Goal: Transaction & Acquisition: Purchase product/service

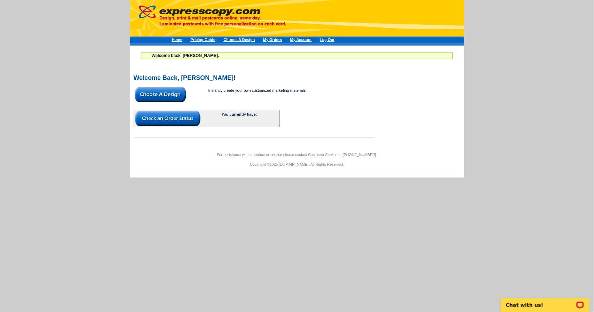
click at [168, 88] on img at bounding box center [160, 94] width 51 height 15
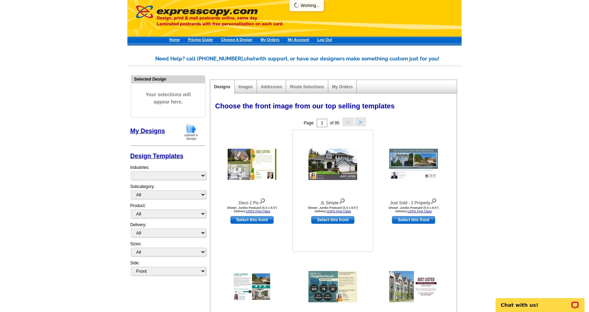
select select "785"
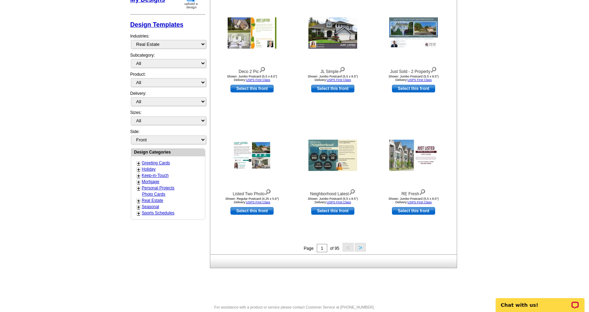
scroll to position [131, 0]
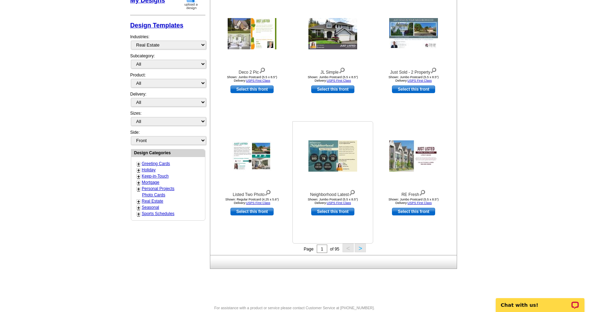
click at [331, 159] on img at bounding box center [332, 156] width 49 height 31
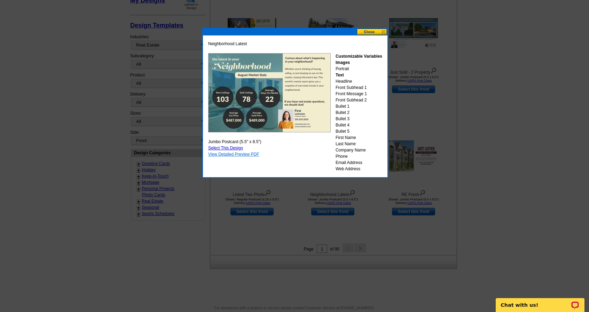
click at [250, 154] on link "View Detailed Preview PDF" at bounding box center [233, 154] width 51 height 5
click at [370, 34] on button at bounding box center [372, 32] width 31 height 7
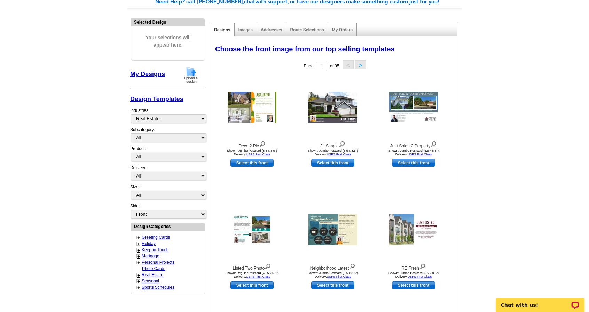
scroll to position [0, 0]
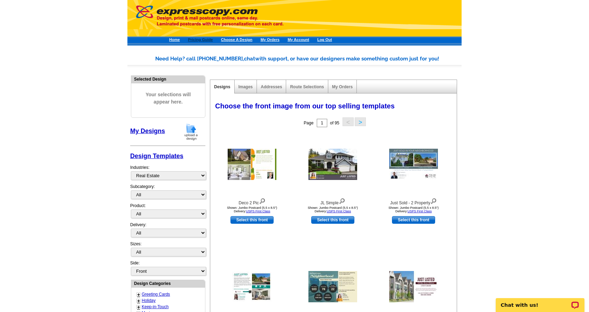
click at [211, 41] on link "Pricing Guide" at bounding box center [200, 40] width 25 height 4
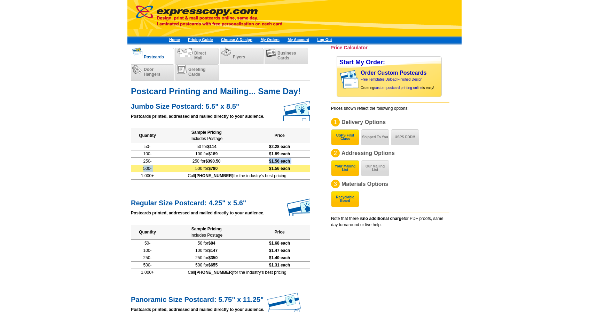
drag, startPoint x: 229, startPoint y: 160, endPoint x: 195, endPoint y: 164, distance: 33.6
click at [195, 164] on tbody "50- 50 for $114 $2.28 each 100- 100 for $189 $1.89 each 250- 250 for $390.50 $1…" at bounding box center [220, 157] width 179 height 29
click at [195, 165] on td "500 for $780" at bounding box center [206, 168] width 85 height 7
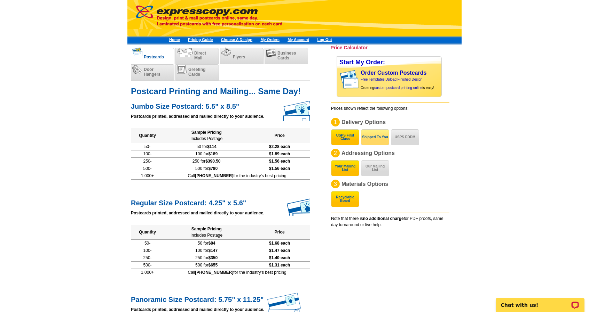
click at [376, 137] on button "Shipped To You" at bounding box center [375, 137] width 28 height 16
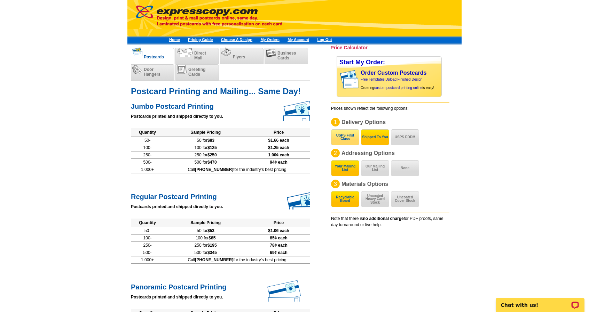
click at [346, 134] on button "USPS First Class" at bounding box center [345, 137] width 28 height 16
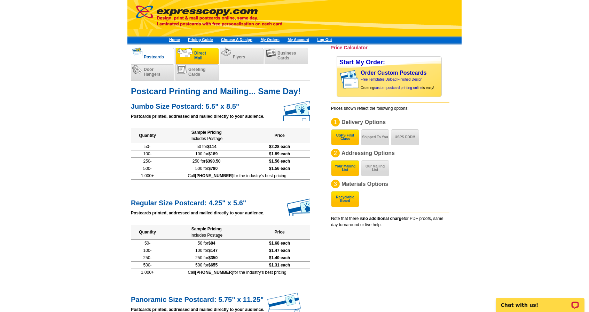
click at [200, 52] on span "Direct Mail" at bounding box center [200, 56] width 12 height 10
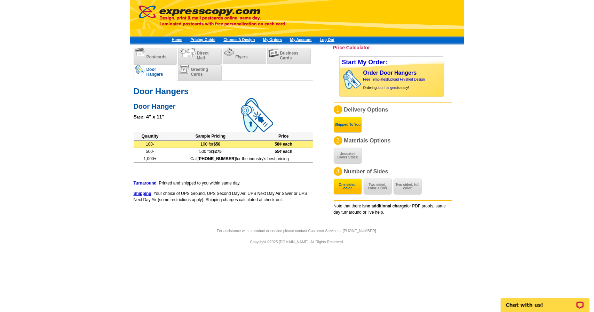
click at [235, 143] on td "100 for $58" at bounding box center [211, 144] width 88 height 7
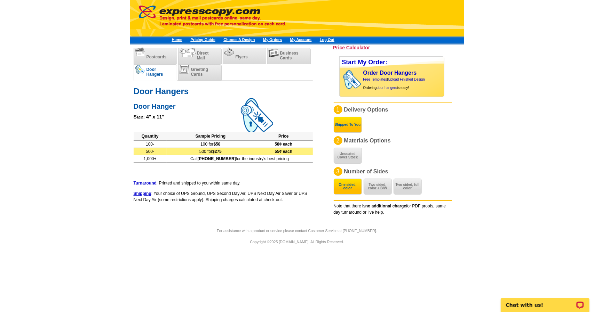
click at [236, 152] on td "500 for $275" at bounding box center [211, 151] width 88 height 7
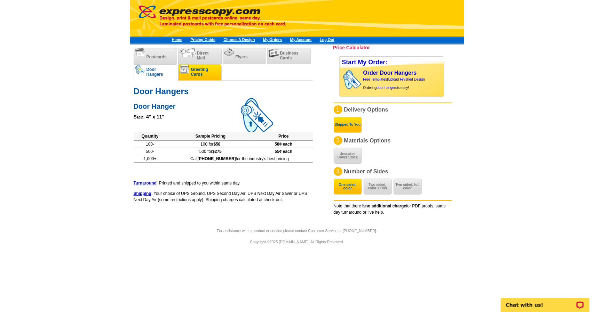
click at [205, 74] on span "Greeting Cards" at bounding box center [199, 72] width 17 height 10
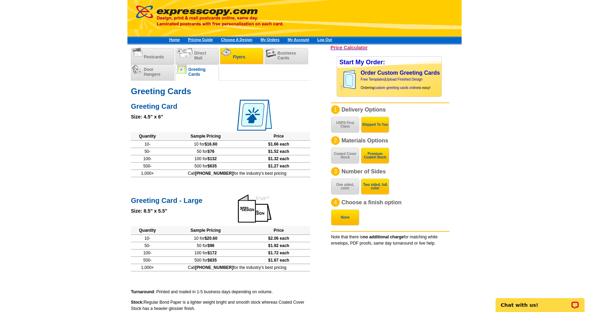
click at [239, 52] on li "Flyers" at bounding box center [241, 56] width 43 height 16
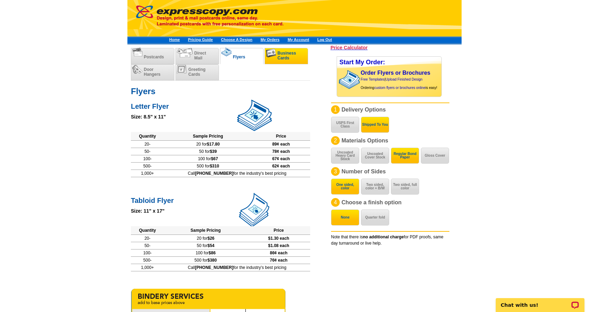
click at [280, 49] on li "Business Cards" at bounding box center [285, 56] width 43 height 16
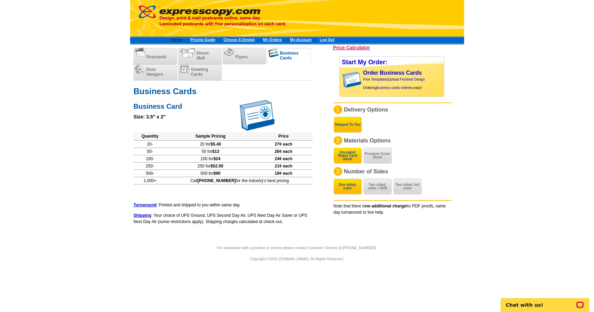
click at [178, 38] on link "Home" at bounding box center [177, 40] width 11 height 4
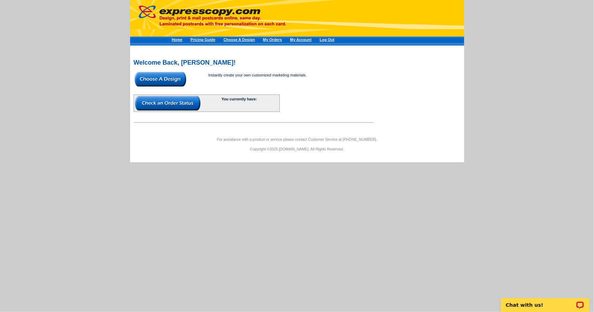
click at [165, 81] on img at bounding box center [160, 79] width 51 height 15
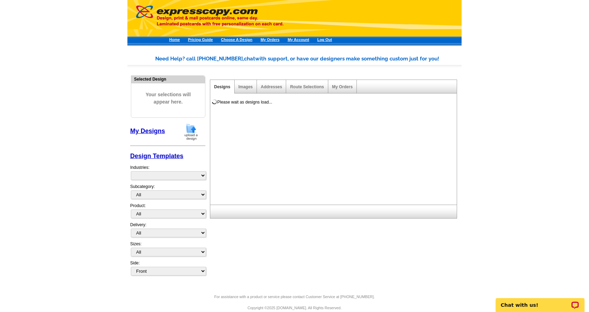
select select "785"
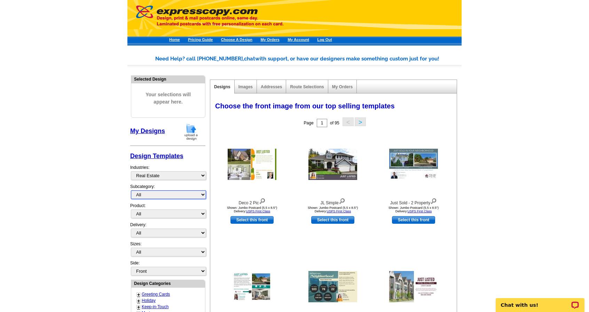
click at [149, 192] on select "All QR Code Cards Social Networking 1st Time Home Buyer Commercial Real Estate …" at bounding box center [168, 195] width 75 height 9
click at [155, 214] on select "All Postcards Letters and flyers Business Cards Door Hangers Greeting Cards" at bounding box center [168, 214] width 75 height 9
click at [131, 210] on select "All Postcards Letters and flyers Business Cards Door Hangers Greeting Cards" at bounding box center [168, 214] width 75 height 9
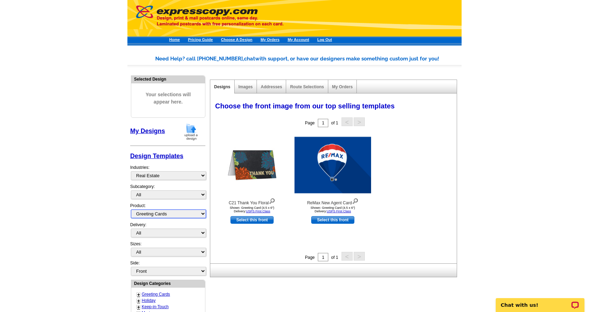
click at [150, 210] on select "All Postcards Letters and flyers Business Cards Door Hangers Greeting Cards" at bounding box center [168, 214] width 75 height 9
click at [131, 210] on select "All Postcards Letters and flyers Business Cards Door Hangers Greeting Cards" at bounding box center [168, 214] width 75 height 9
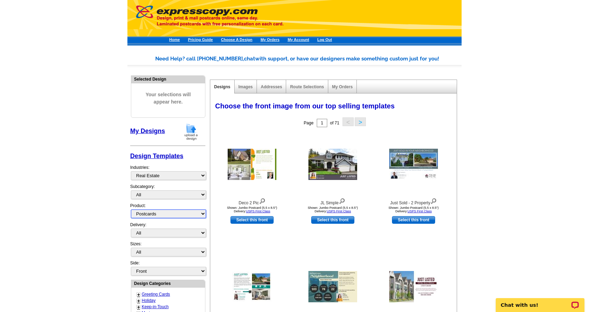
click at [167, 213] on select "All Postcards Letters and flyers Business Cards Door Hangers Greeting Cards" at bounding box center [168, 214] width 75 height 9
click at [131, 210] on select "All Postcards Letters and flyers Business Cards Door Hangers Greeting Cards" at bounding box center [168, 214] width 75 height 9
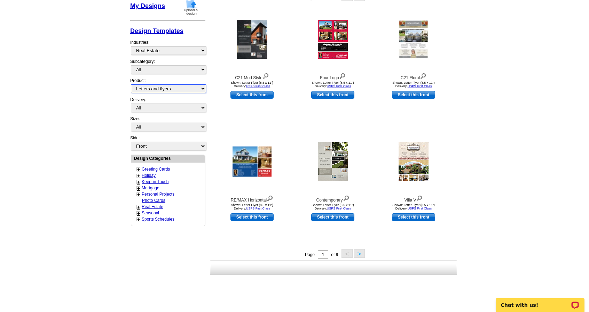
scroll to position [139, 0]
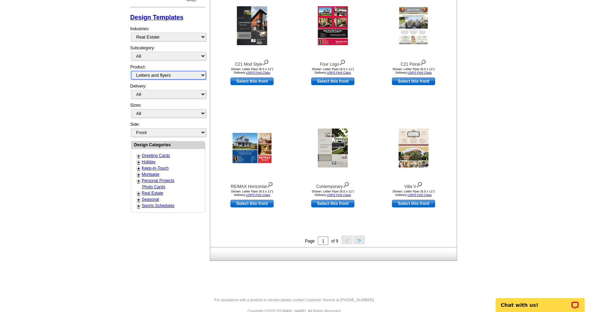
click at [166, 73] on select "All Postcards Letters and flyers Business Cards Door Hangers Greeting Cards" at bounding box center [168, 75] width 75 height 9
select select "3"
click at [131, 80] on select "All Postcards Letters and flyers Business Cards Door Hangers Greeting Cards" at bounding box center [168, 75] width 75 height 9
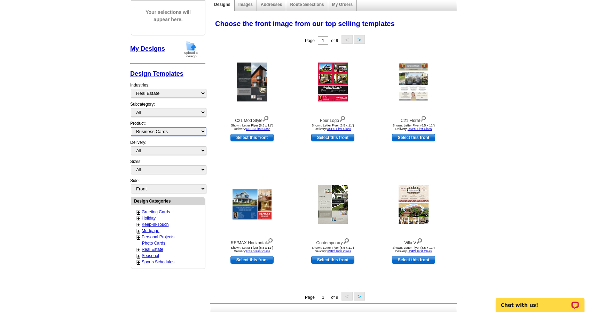
select select "5"
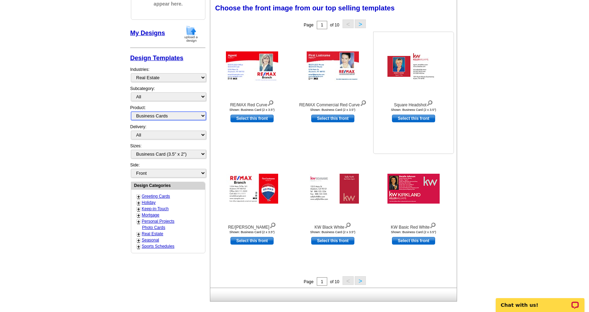
scroll to position [97, 0]
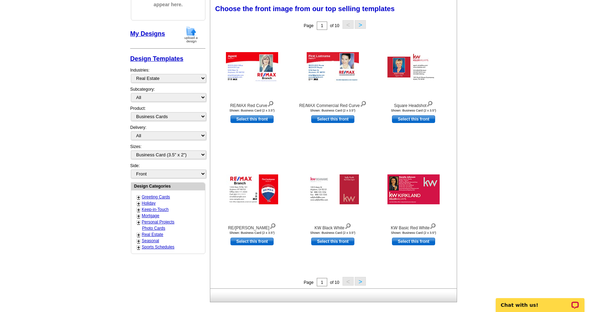
click at [361, 281] on button ">" at bounding box center [359, 281] width 11 height 9
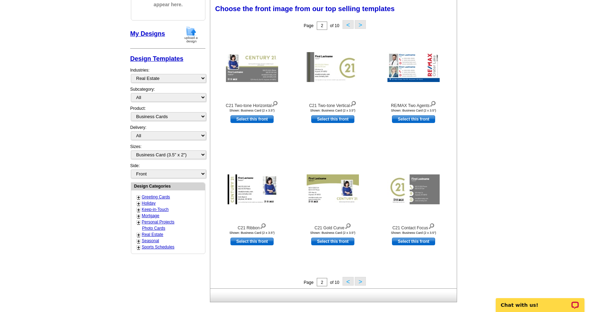
click at [361, 281] on button ">" at bounding box center [359, 281] width 11 height 9
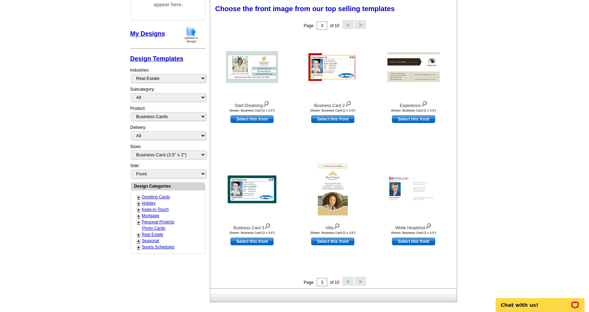
click at [361, 281] on button ">" at bounding box center [359, 281] width 11 height 9
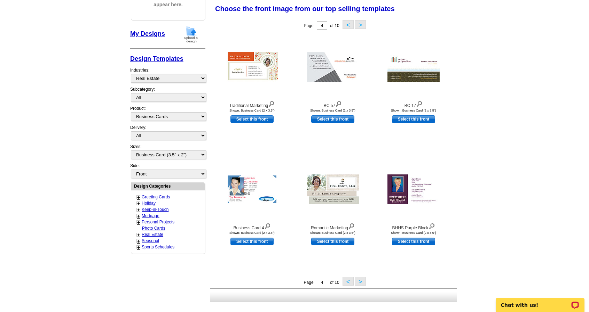
click at [361, 281] on button ">" at bounding box center [359, 281] width 11 height 9
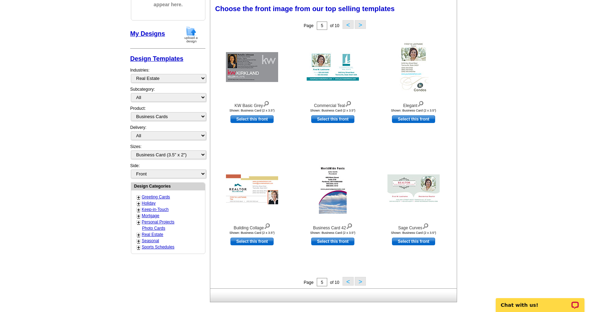
click at [361, 281] on button ">" at bounding box center [359, 281] width 11 height 9
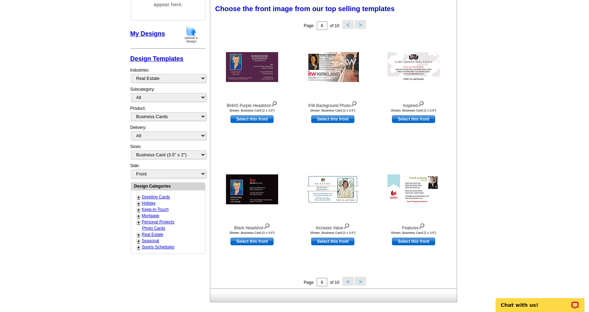
click at [361, 281] on button ">" at bounding box center [359, 281] width 11 height 9
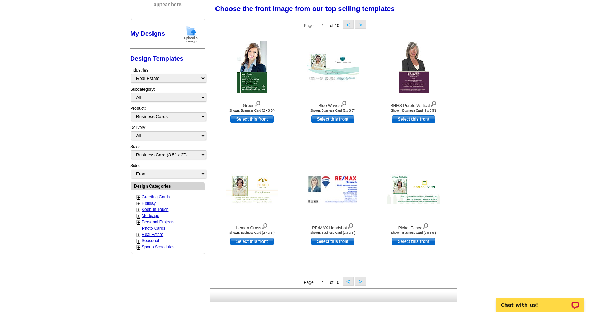
click at [361, 281] on button ">" at bounding box center [359, 281] width 11 height 9
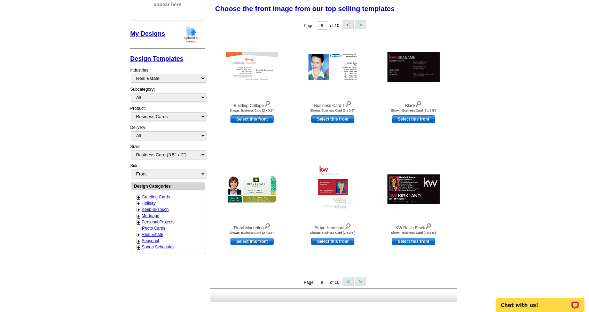
click at [361, 281] on button ">" at bounding box center [359, 281] width 11 height 9
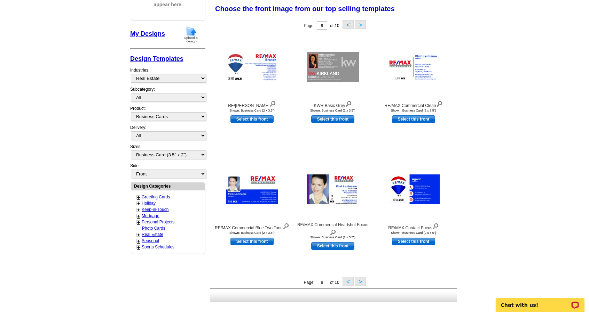
click at [361, 281] on button ">" at bounding box center [359, 281] width 11 height 9
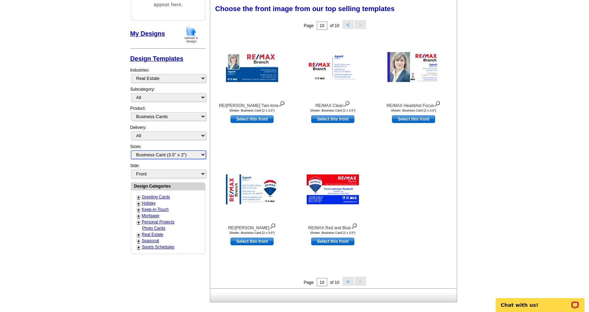
click at [166, 151] on select "All Business Card (3.5" x 2")" at bounding box center [168, 155] width 75 height 9
click at [162, 112] on select "All Postcards Letters and flyers Business Cards Door Hangers Greeting Cards" at bounding box center [168, 116] width 75 height 9
select select "4"
click at [131, 121] on select "All Postcards Letters and flyers Business Cards Door Hangers Greeting Cards" at bounding box center [168, 116] width 75 height 9
select select "10"
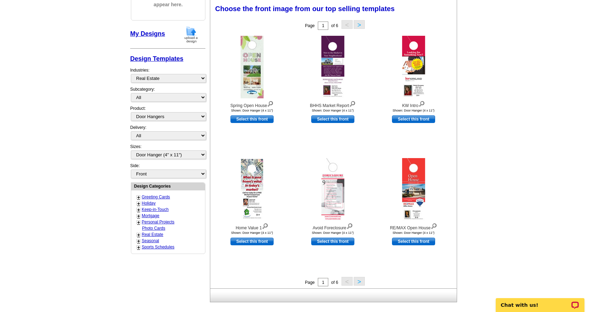
click at [360, 280] on button ">" at bounding box center [358, 281] width 11 height 9
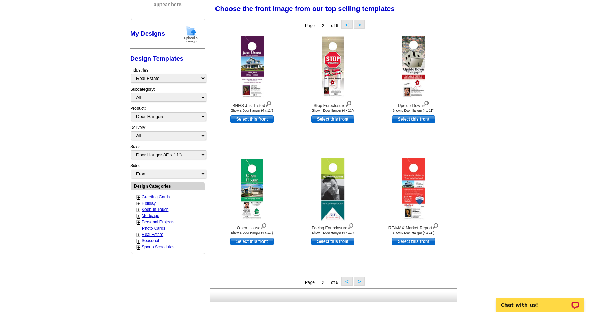
click at [360, 280] on button ">" at bounding box center [358, 281] width 11 height 9
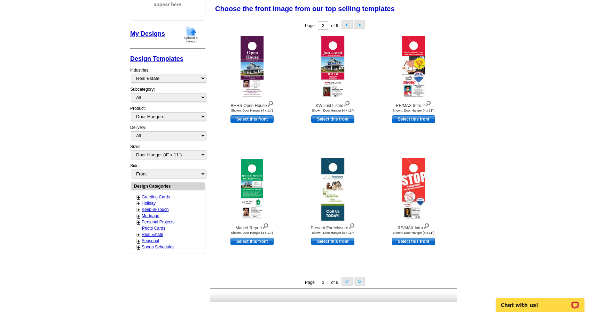
click at [360, 280] on button ">" at bounding box center [358, 281] width 11 height 9
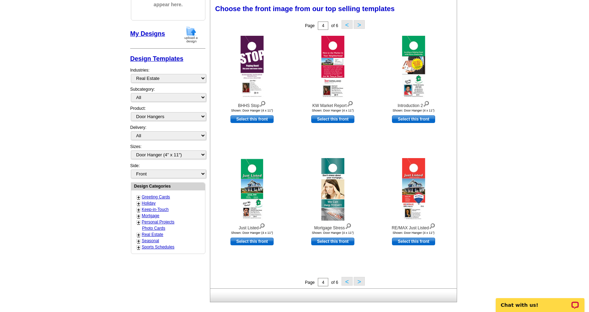
click at [167, 220] on link "Personal Projects" at bounding box center [158, 222] width 33 height 5
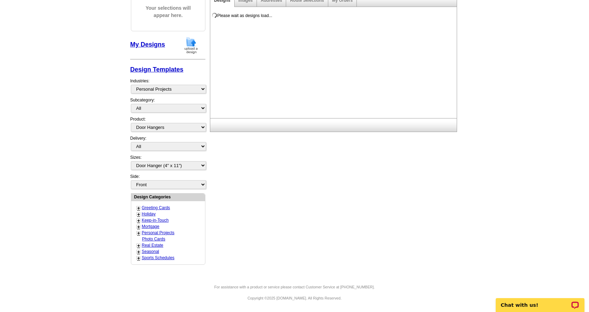
scroll to position [82, 0]
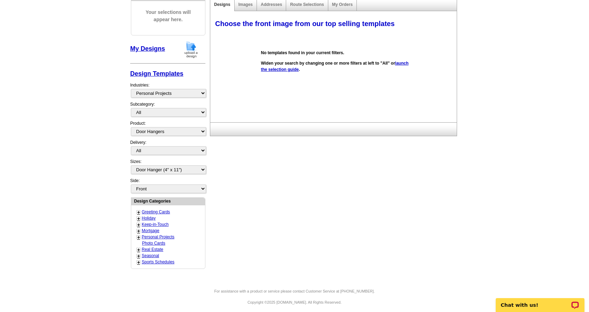
click at [157, 247] on link "Real Estate" at bounding box center [153, 249] width 22 height 5
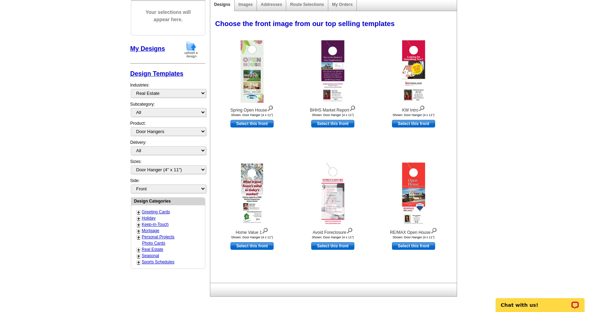
scroll to position [97, 0]
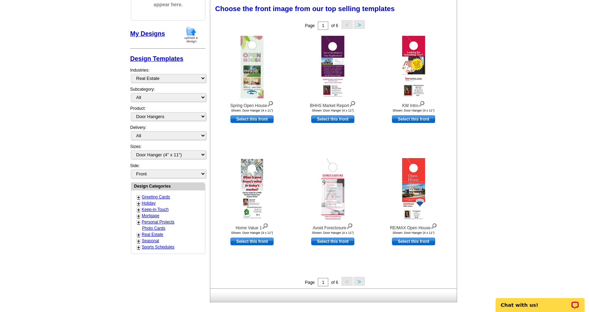
click at [151, 214] on link "Mortgage" at bounding box center [151, 216] width 18 height 5
select select "774"
